Goal: Communication & Community: Answer question/provide support

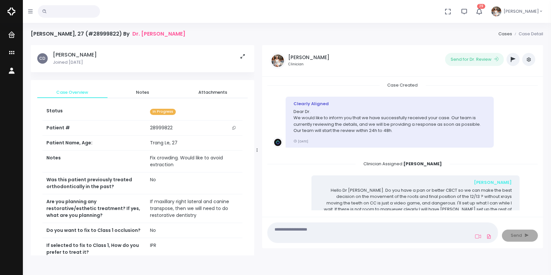
scroll to position [35, 0]
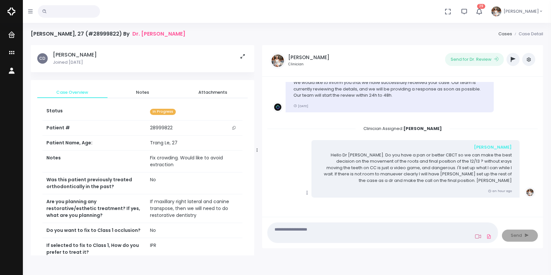
click at [478, 237] on icon at bounding box center [478, 236] width 6 height 5
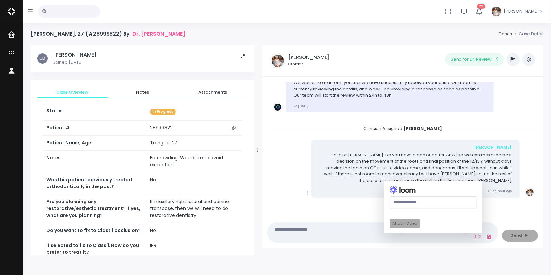
click at [428, 200] on input "text" at bounding box center [434, 203] width 88 height 12
paste input "**********"
type input "**********"
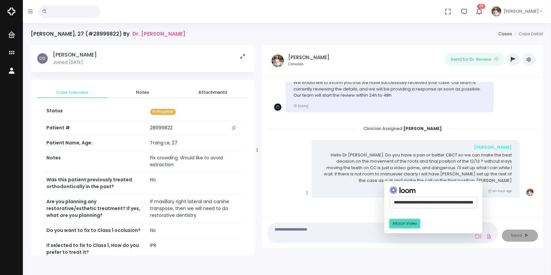
click at [406, 224] on button "Attach Video" at bounding box center [405, 223] width 30 height 9
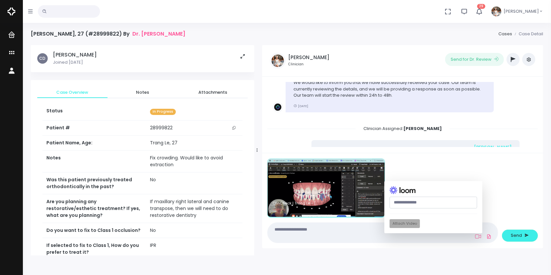
click at [342, 232] on textarea at bounding box center [370, 233] width 197 height 15
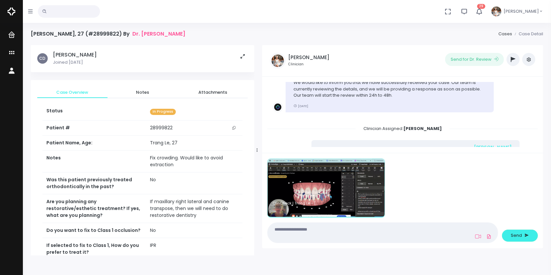
type textarea "*"
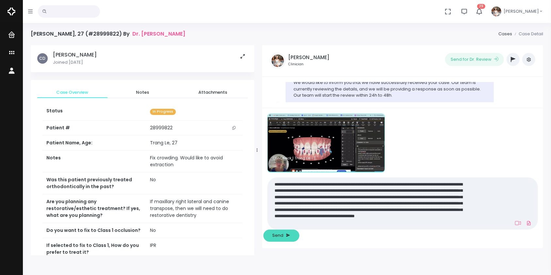
type textarea "**********"
click at [284, 235] on span "Send" at bounding box center [278, 235] width 11 height 7
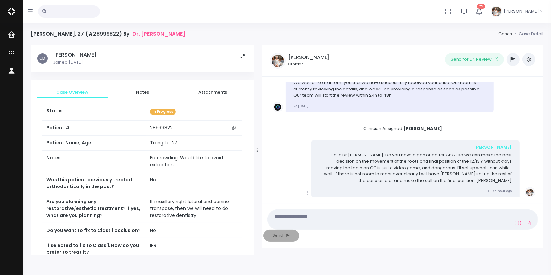
scroll to position [193, 0]
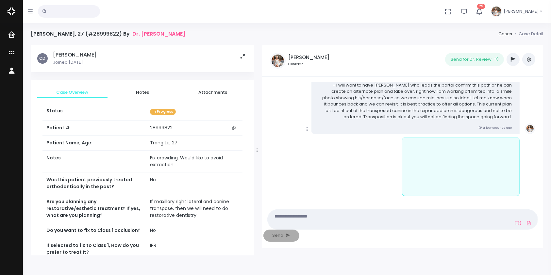
click at [305, 129] on icon "scrollable content" at bounding box center [307, 129] width 6 height 6
click at [327, 143] on link "Mark as Video Review" at bounding box center [337, 142] width 68 height 10
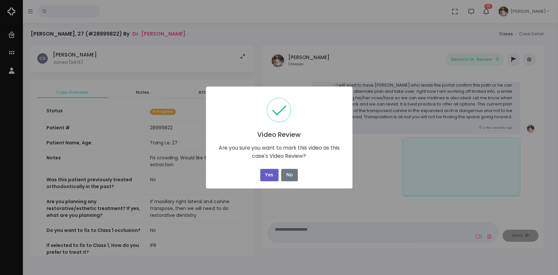
click at [263, 170] on button "Yes" at bounding box center [269, 175] width 18 height 13
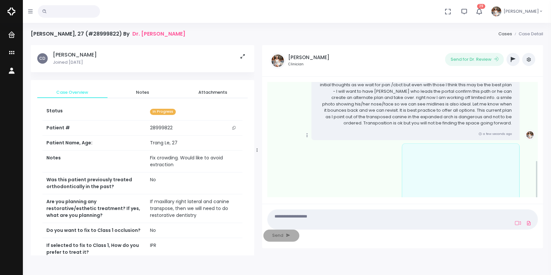
scroll to position [199, 0]
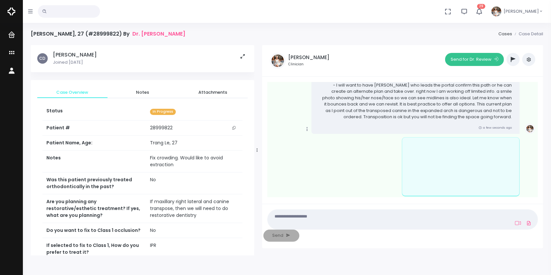
click at [475, 60] on button "Send for Dr. Review" at bounding box center [474, 59] width 59 height 13
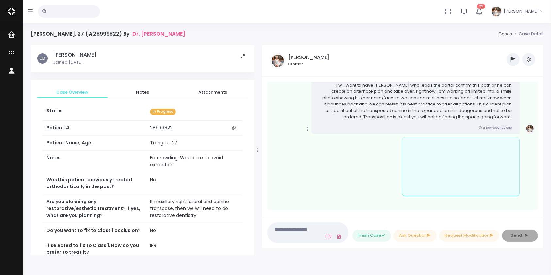
scroll to position [323, 0]
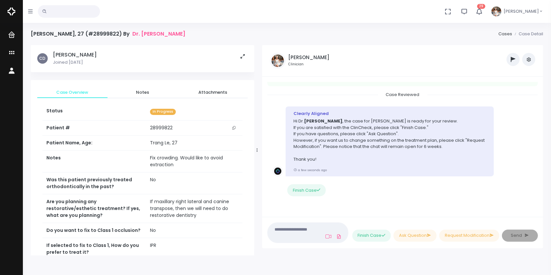
click at [513, 59] on icon "button" at bounding box center [513, 59] width 5 height 5
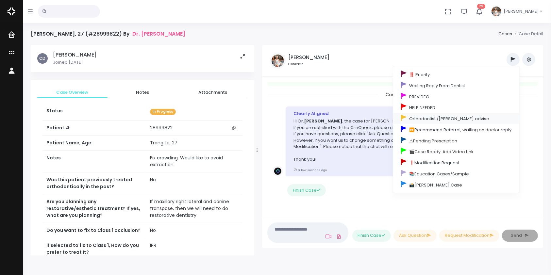
click at [442, 120] on link "Orthodontist /[PERSON_NAME] advise" at bounding box center [456, 118] width 126 height 11
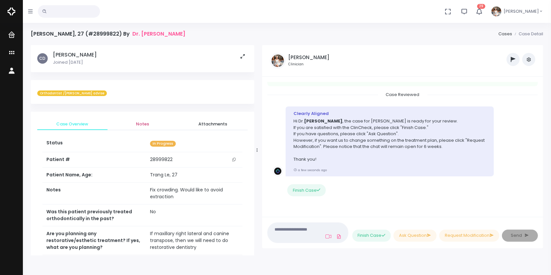
click at [141, 123] on span "Notes" at bounding box center [143, 124] width 60 height 7
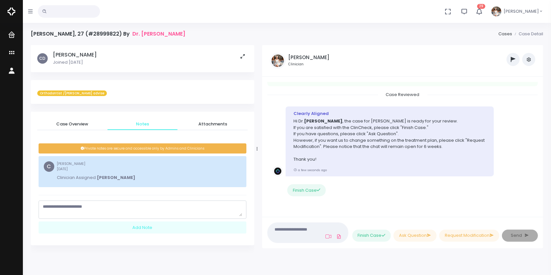
click at [139, 214] on textarea "scrollable content" at bounding box center [142, 210] width 199 height 13
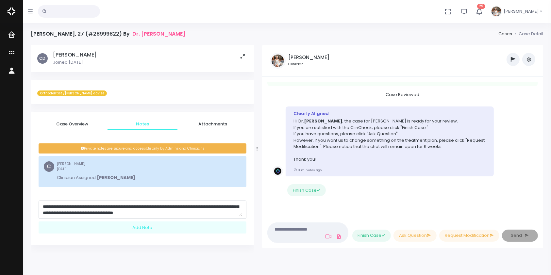
scroll to position [38, 0]
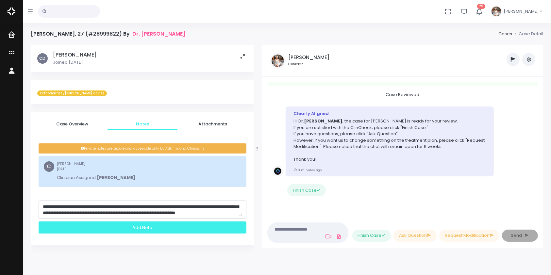
type textarea "**********"
click at [158, 229] on div "Add Note" at bounding box center [143, 228] width 208 height 12
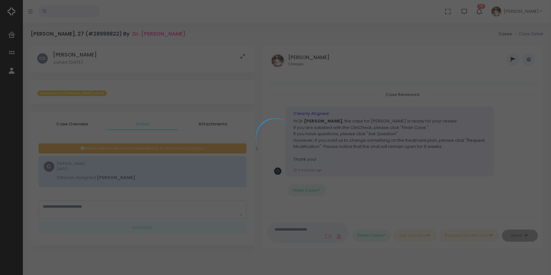
scroll to position [0, 0]
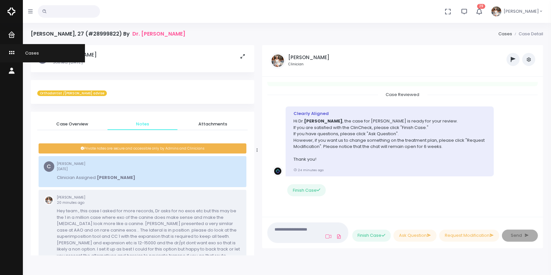
click at [14, 55] on icon "scrollable content" at bounding box center [12, 53] width 9 height 8
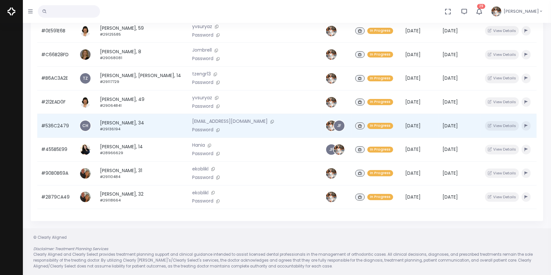
scroll to position [156, 0]
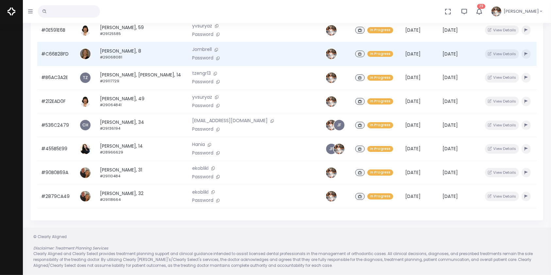
click at [58, 50] on td "#C66B28FD" at bounding box center [56, 54] width 38 height 24
